Goal: Find contact information: Find contact information

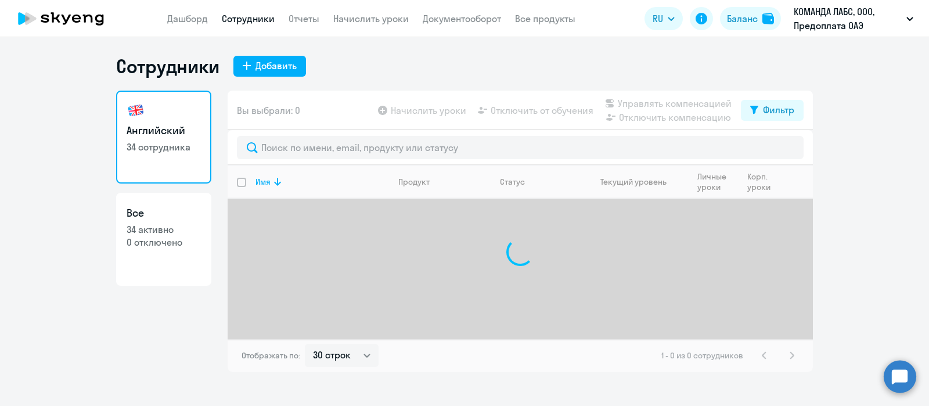
select select "30"
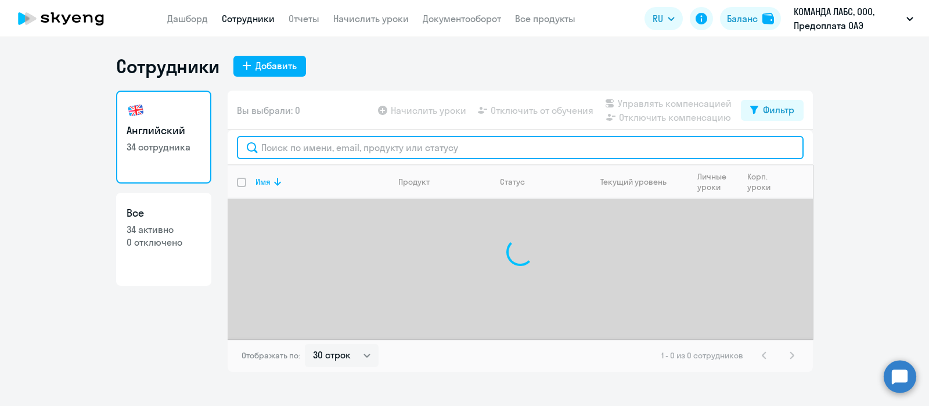
click at [307, 146] on input "text" at bounding box center [520, 147] width 567 height 23
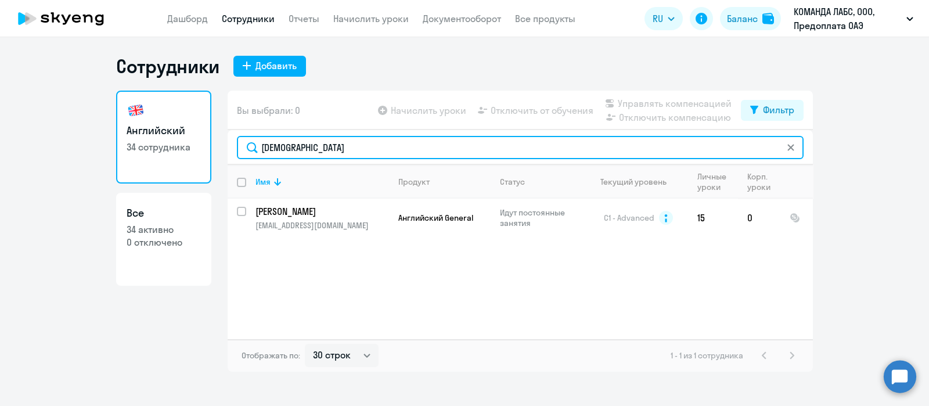
type input "[DEMOGRAPHIC_DATA]"
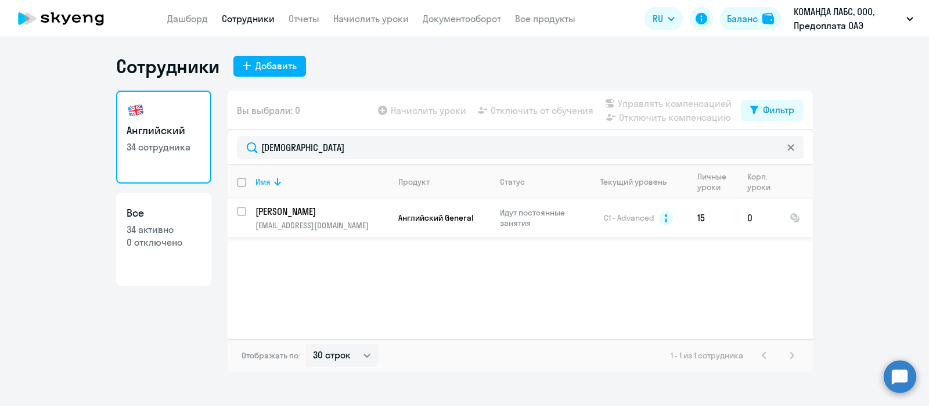
click at [522, 222] on p "Идут постоянные занятия" at bounding box center [540, 217] width 80 height 21
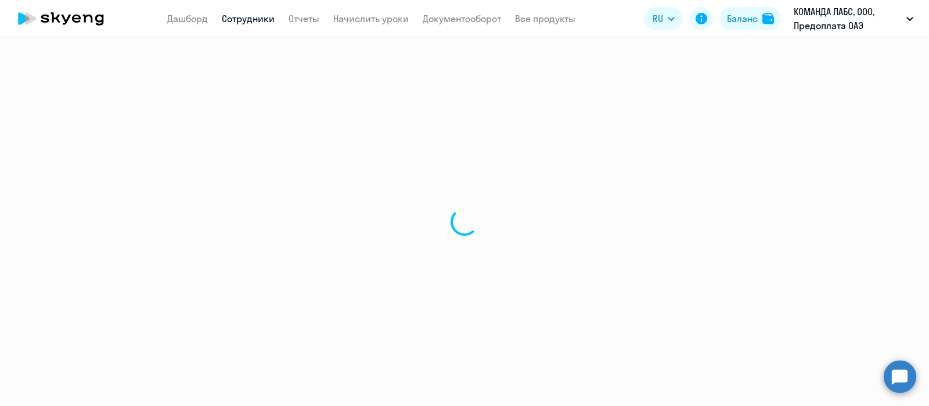
select select "english"
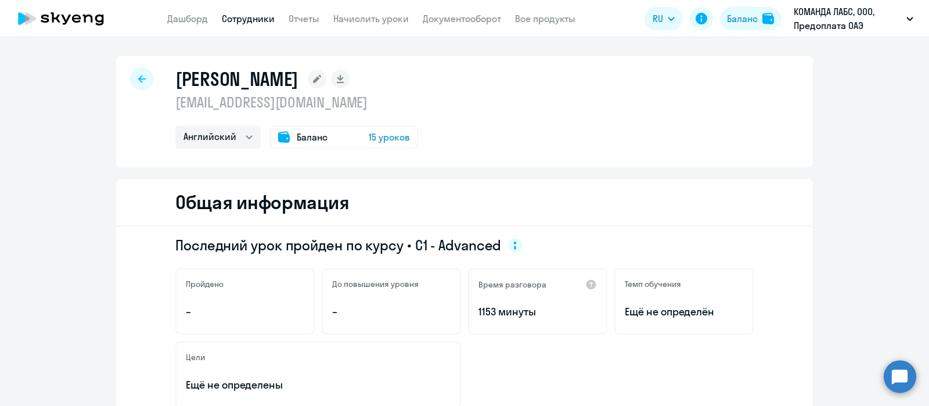
click at [267, 102] on p "[EMAIL_ADDRESS][DOMAIN_NAME]" at bounding box center [296, 102] width 243 height 19
copy p "[EMAIL_ADDRESS][DOMAIN_NAME]"
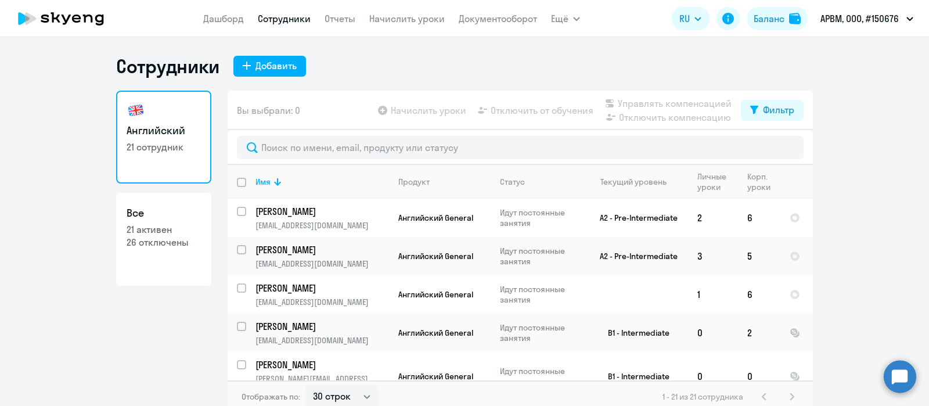
select select "30"
